Goal: Task Accomplishment & Management: Use online tool/utility

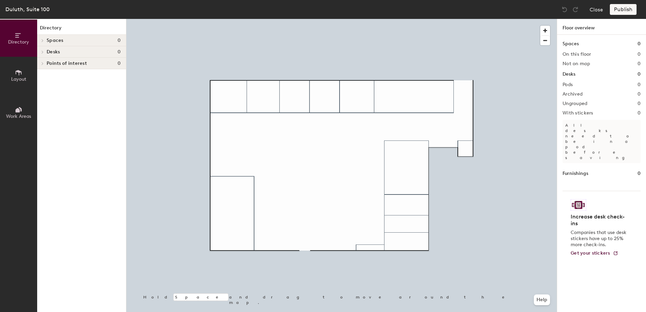
click at [26, 74] on button "Layout" at bounding box center [18, 75] width 37 height 37
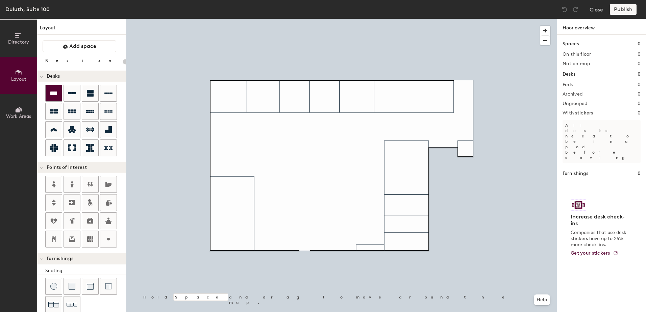
click at [53, 93] on icon at bounding box center [53, 93] width 7 height 3
type input "100"
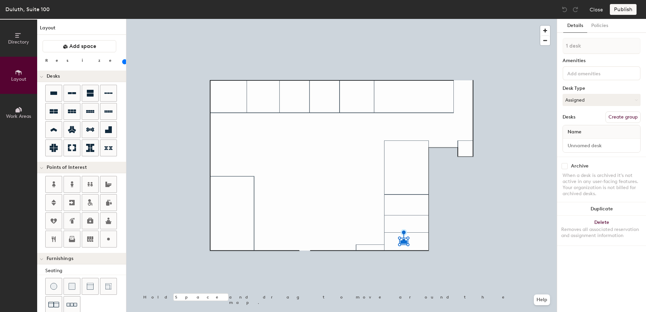
click at [610, 116] on button "Create group" at bounding box center [623, 117] width 35 height 11
click at [582, 47] on input "Pod 1" at bounding box center [602, 46] width 78 height 16
type input "P"
type input "180"
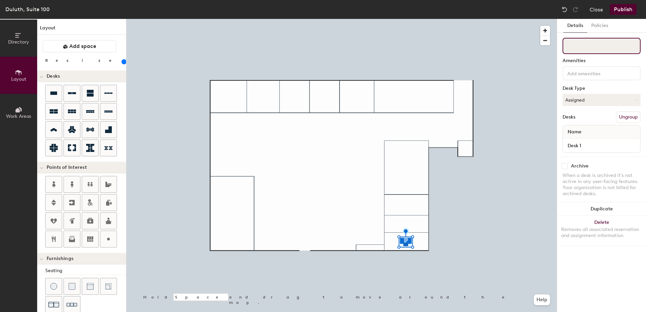
click at [583, 44] on input at bounding box center [602, 46] width 78 height 16
type input "O"
type input "TouchDown #4"
click at [584, 99] on button "Assigned" at bounding box center [602, 100] width 78 height 12
click at [582, 139] on div "Hoteled" at bounding box center [597, 141] width 68 height 10
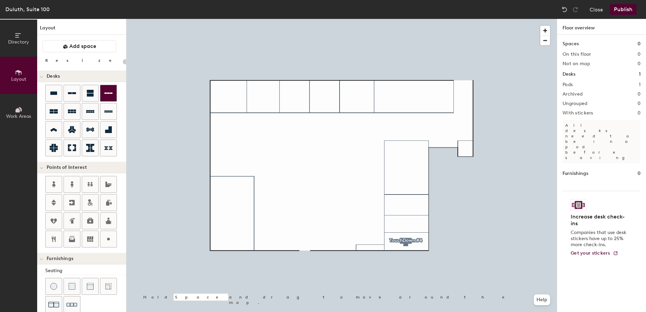
click at [106, 93] on icon at bounding box center [108, 93] width 8 height 1
type input "260"
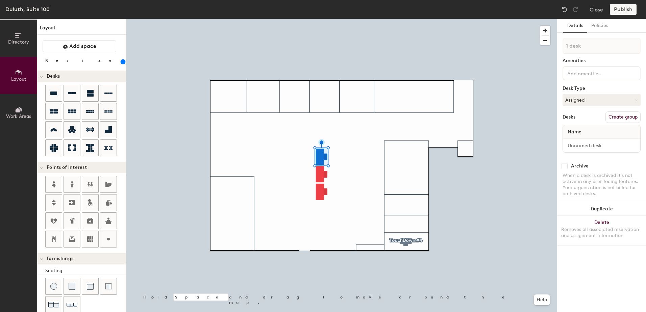
click at [616, 117] on button "Create group" at bounding box center [623, 117] width 35 height 11
click at [589, 98] on button "Assigned" at bounding box center [602, 100] width 78 height 12
click at [576, 139] on div "Hoteled" at bounding box center [597, 141] width 68 height 10
click at [586, 49] on input "Pod 2" at bounding box center [602, 46] width 78 height 16
type input "P"
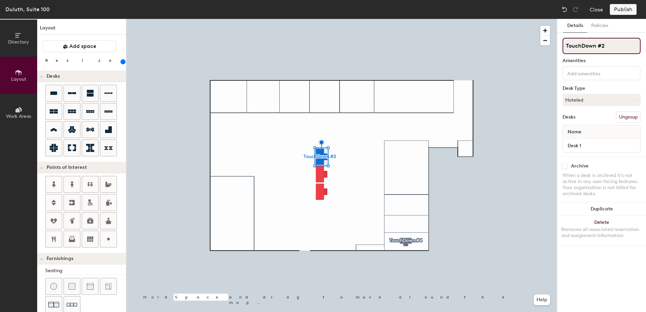
type input "TouchDown #2"
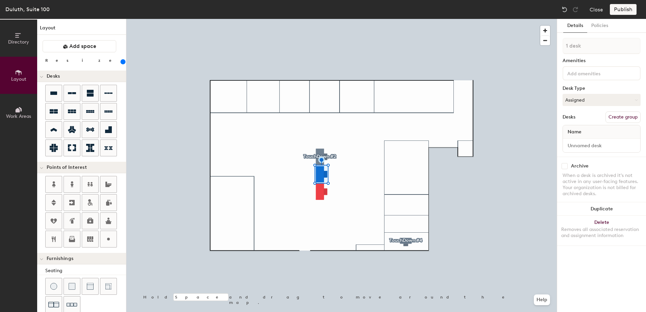
click at [616, 121] on button "Create group" at bounding box center [623, 117] width 35 height 11
type input "P"
type input "TouchDown #3"
click at [617, 113] on button "Create group" at bounding box center [623, 117] width 35 height 11
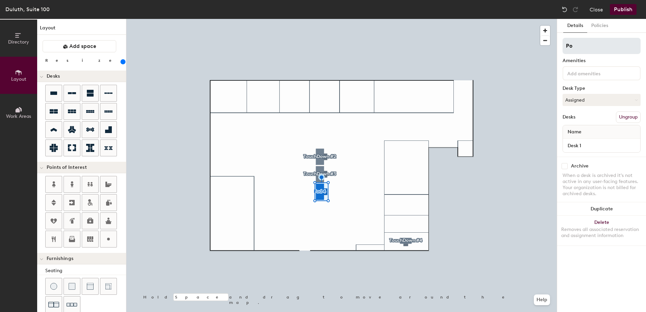
type input "P"
type input "TouchDown #4"
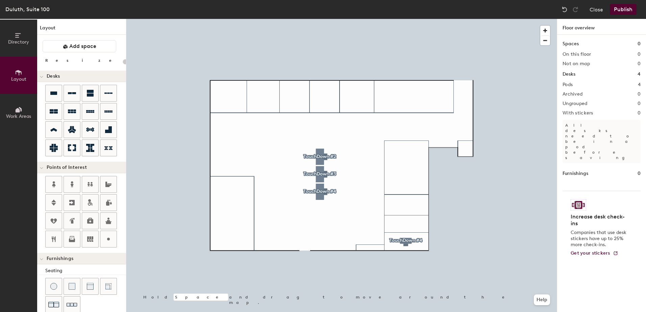
type input "180"
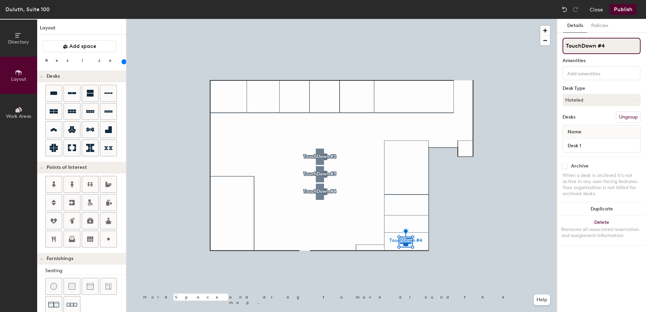
click at [612, 44] on input "TouchDown #4" at bounding box center [602, 46] width 78 height 16
type input "TouchDown #5"
click at [600, 30] on button "Policies" at bounding box center [599, 26] width 25 height 14
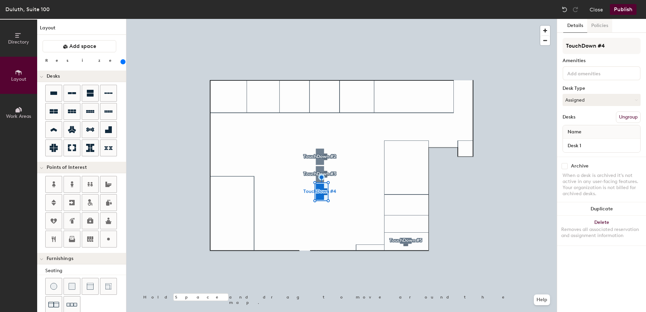
click at [595, 29] on button "Policies" at bounding box center [599, 26] width 25 height 14
click at [598, 104] on button "Assigned" at bounding box center [602, 100] width 78 height 12
click at [572, 140] on div "Hoteled" at bounding box center [597, 141] width 68 height 10
click at [572, 95] on button "Assigned" at bounding box center [602, 100] width 78 height 12
click at [570, 141] on div "Hoteled" at bounding box center [597, 141] width 68 height 10
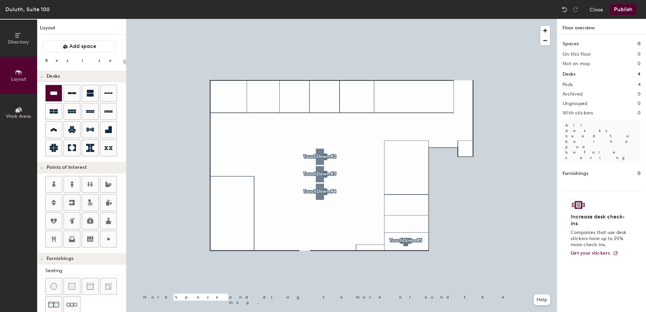
click at [53, 93] on icon at bounding box center [53, 93] width 7 height 3
type input "260"
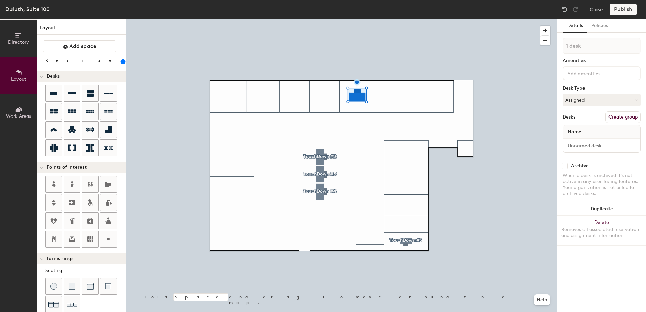
click at [614, 118] on button "Create group" at bounding box center [623, 117] width 35 height 11
click at [586, 44] on input "Pod" at bounding box center [602, 46] width 78 height 16
type input "P"
type input "o"
type input "TouchDown #1"
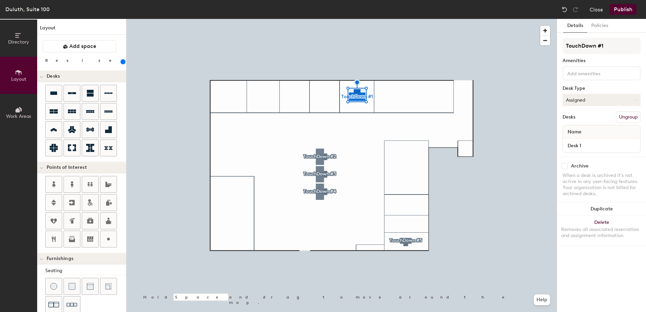
click at [580, 94] on button "Assigned" at bounding box center [602, 100] width 78 height 12
click at [571, 142] on div "Hoteled" at bounding box center [597, 141] width 68 height 10
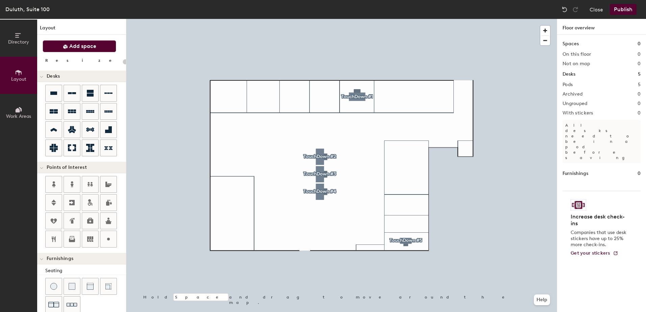
click at [51, 43] on button "Add space" at bounding box center [80, 46] width 74 height 12
click at [68, 45] on button "Add space" at bounding box center [80, 46] width 74 height 12
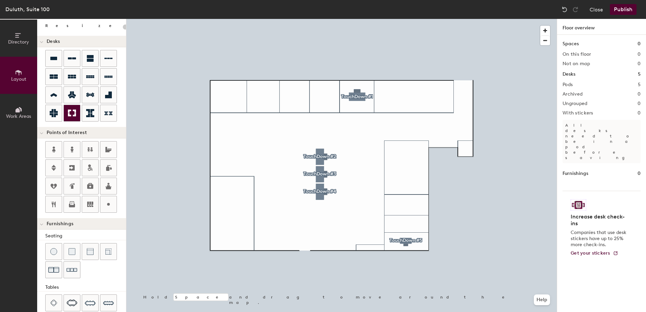
scroll to position [35, 0]
click at [56, 204] on icon at bounding box center [54, 204] width 8 height 8
type input "20"
type input "B"
type input "20"
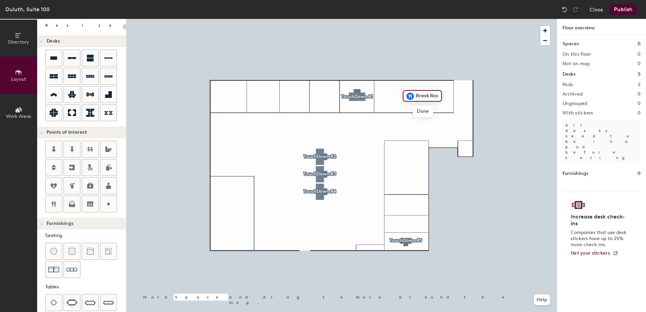
scroll to position [0, 4]
type input "Break Room"
click at [107, 205] on icon at bounding box center [108, 204] width 8 height 8
type input "20"
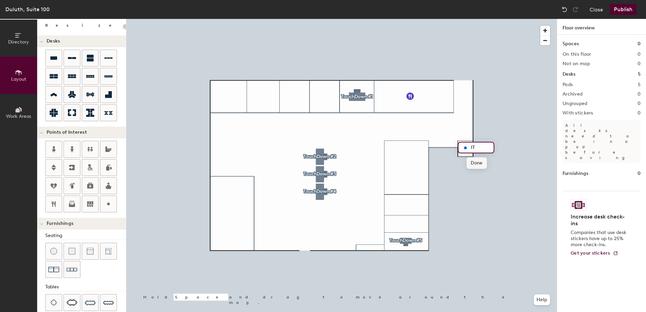
type input "IT"
click at [475, 166] on span "Done" at bounding box center [477, 162] width 20 height 11
click at [479, 162] on span "Delete" at bounding box center [489, 162] width 24 height 11
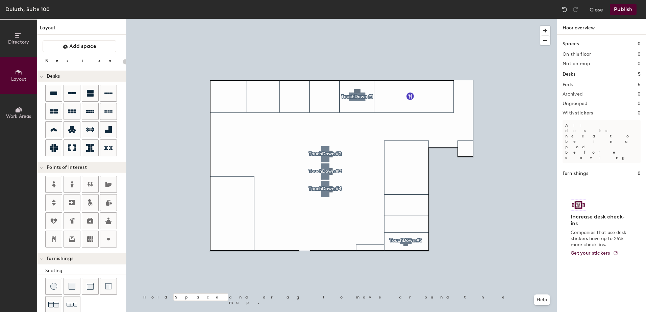
click at [617, 13] on button "Publish" at bounding box center [623, 9] width 27 height 11
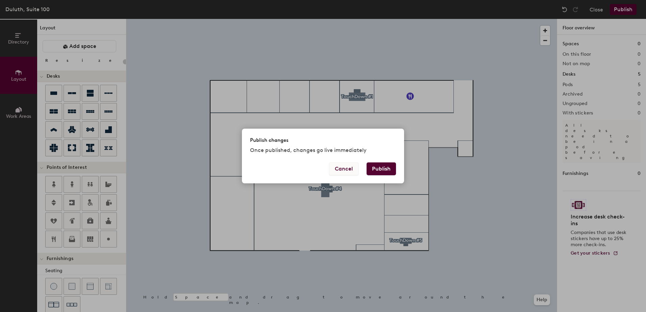
click at [344, 165] on button "Cancel" at bounding box center [343, 169] width 29 height 13
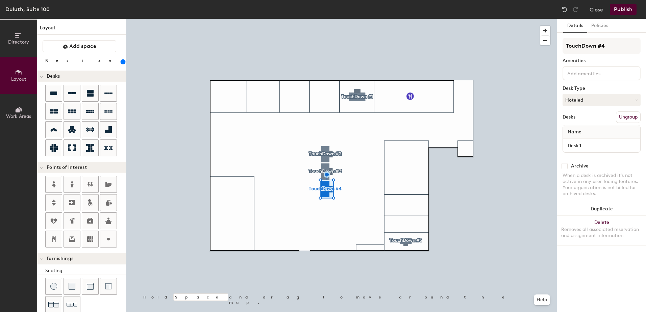
click at [621, 8] on button "Publish" at bounding box center [623, 9] width 27 height 11
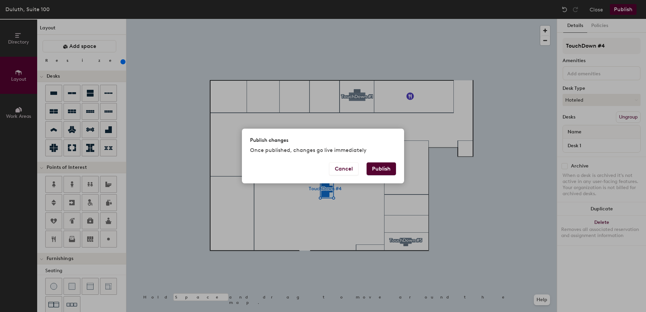
click at [382, 170] on button "Publish" at bounding box center [381, 169] width 29 height 13
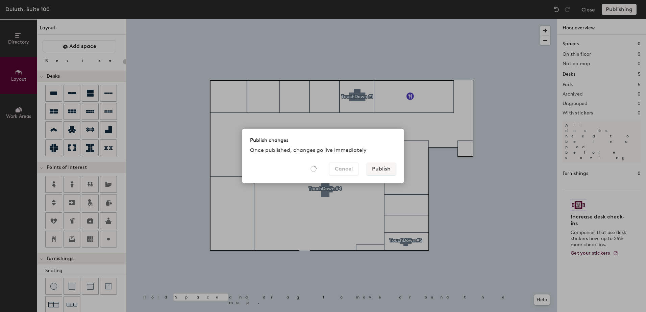
type input "20"
